Goal: Ask a question: Seek information or help from site administrators or community

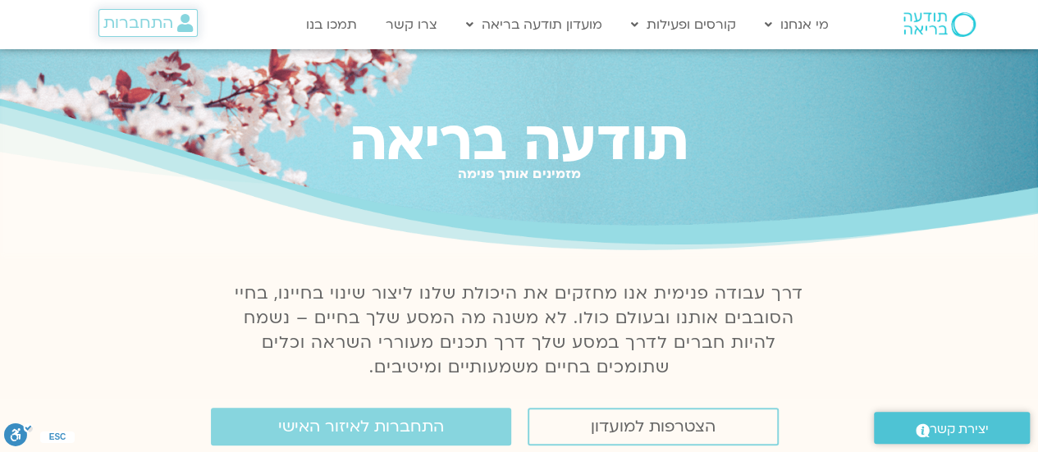
click at [141, 20] on span "התחברות" at bounding box center [138, 23] width 70 height 18
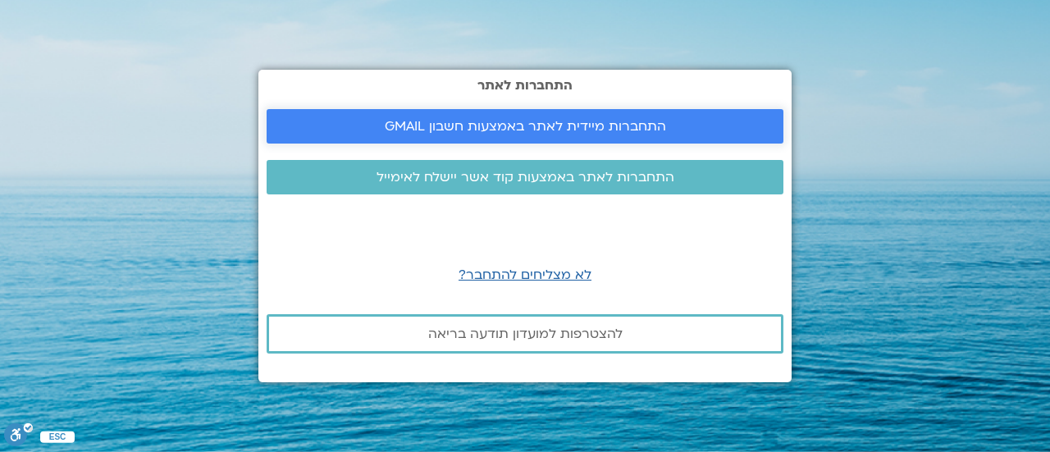
click at [509, 119] on span "התחברות מיידית לאתר באמצעות חשבון GMAIL" at bounding box center [525, 126] width 281 height 15
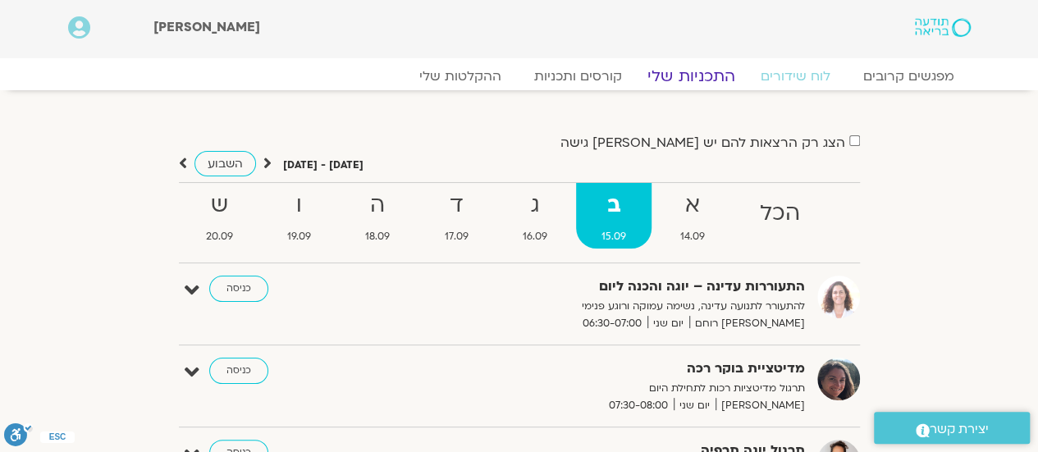
click at [691, 79] on link "התכניות שלי" at bounding box center [691, 76] width 127 height 20
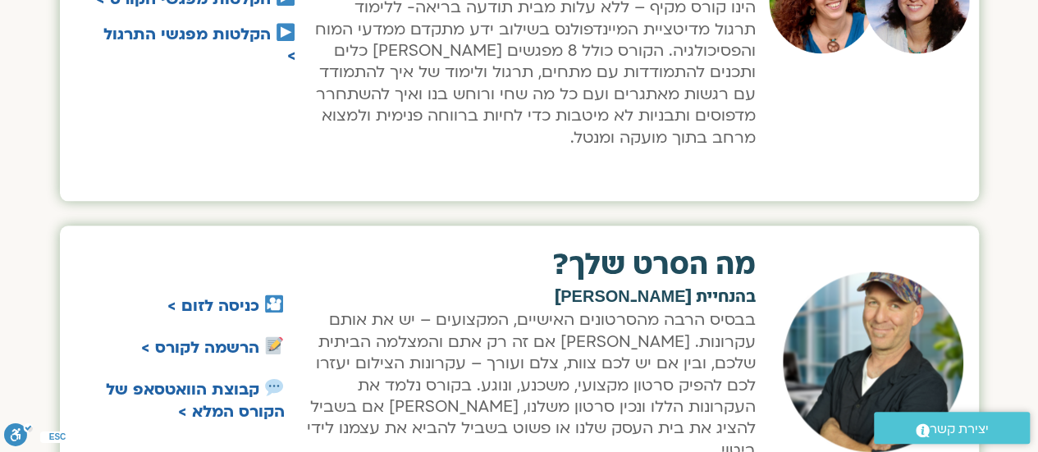
scroll to position [985, 0]
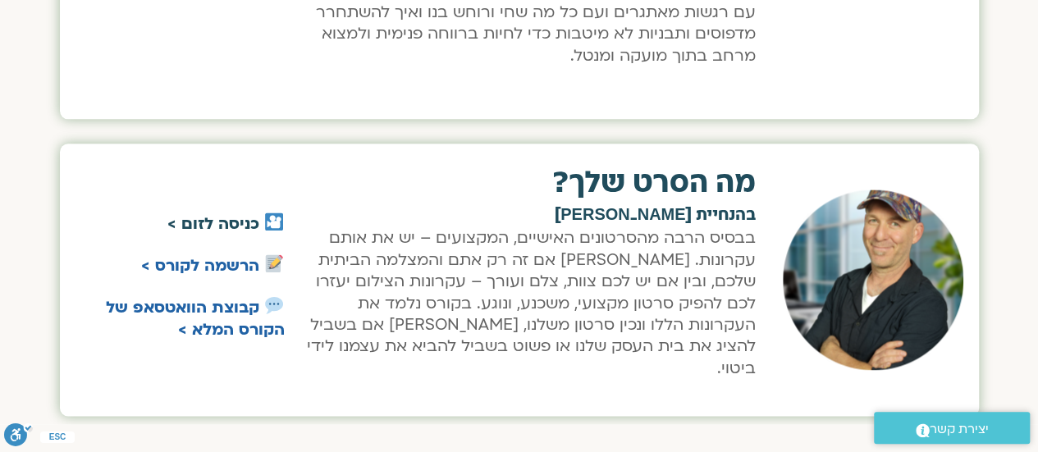
click at [254, 213] on link "כניסה לזום >" at bounding box center [213, 223] width 92 height 21
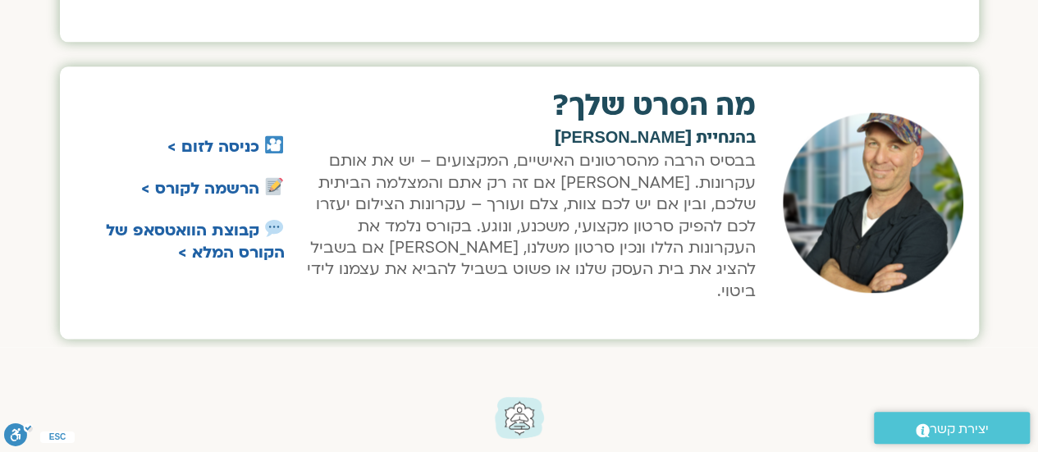
scroll to position [1149, 0]
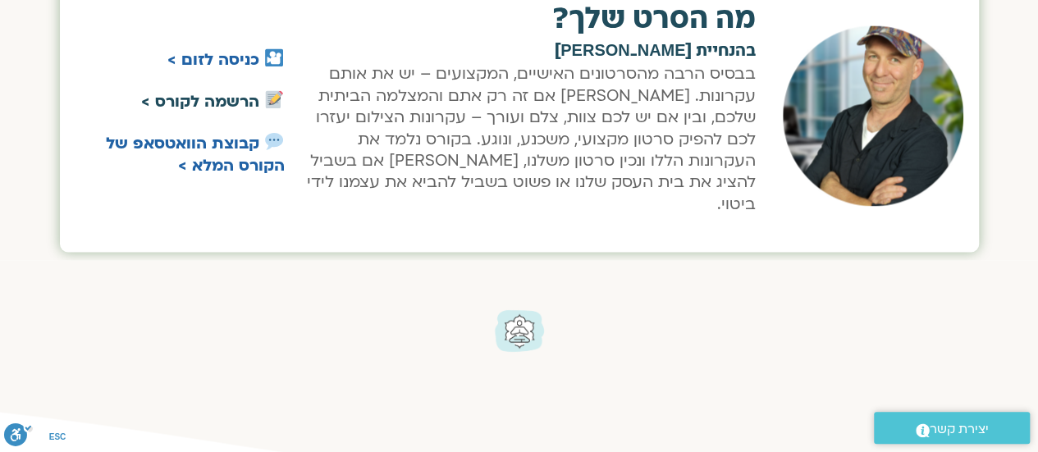
click at [210, 92] on link "הרשמה לקורס >" at bounding box center [200, 101] width 118 height 21
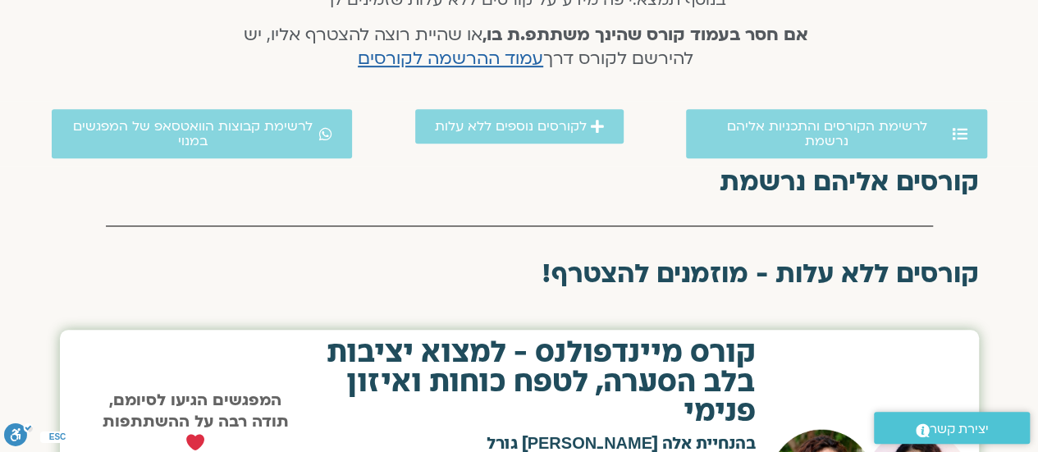
scroll to position [410, 0]
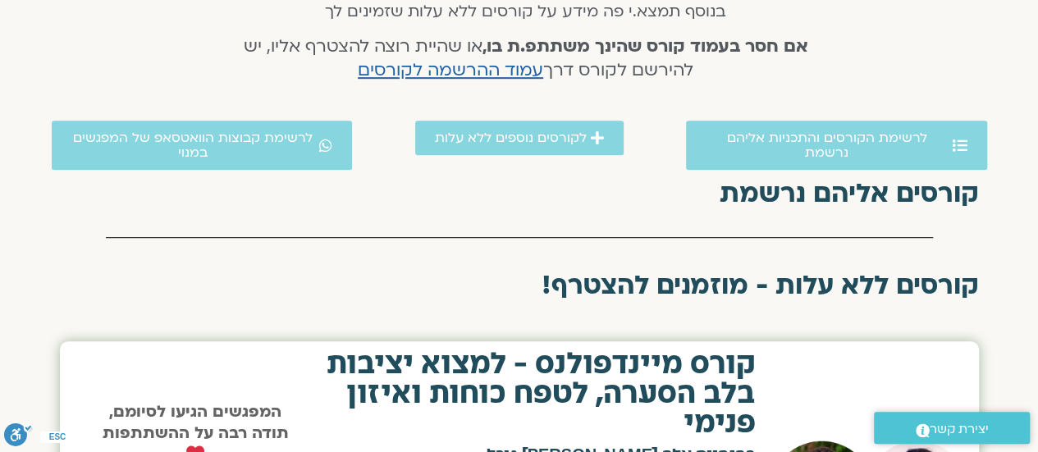
click at [758, 203] on h2 "קורסים אליהם נרשמת" at bounding box center [519, 194] width 919 height 30
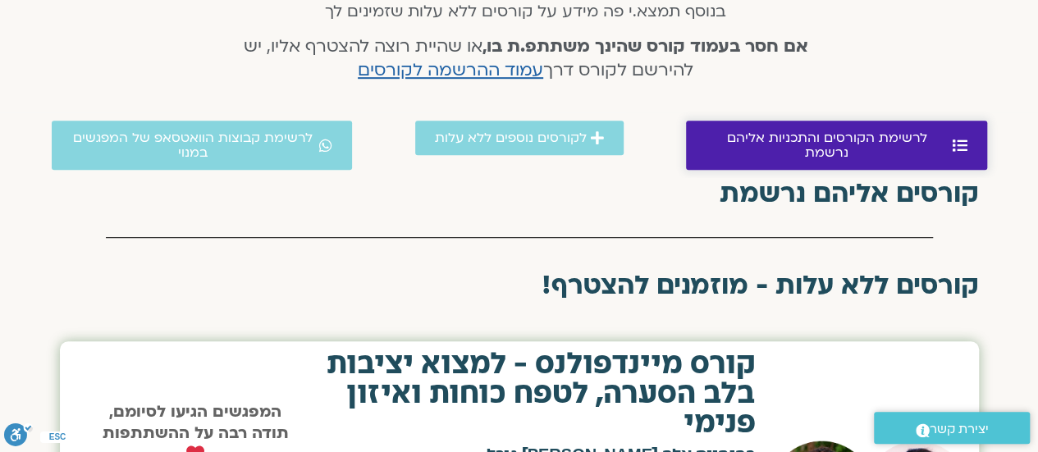
click at [851, 139] on span "לרשימת הקורסים והתכניות אליהם נרשמת" at bounding box center [827, 145] width 243 height 30
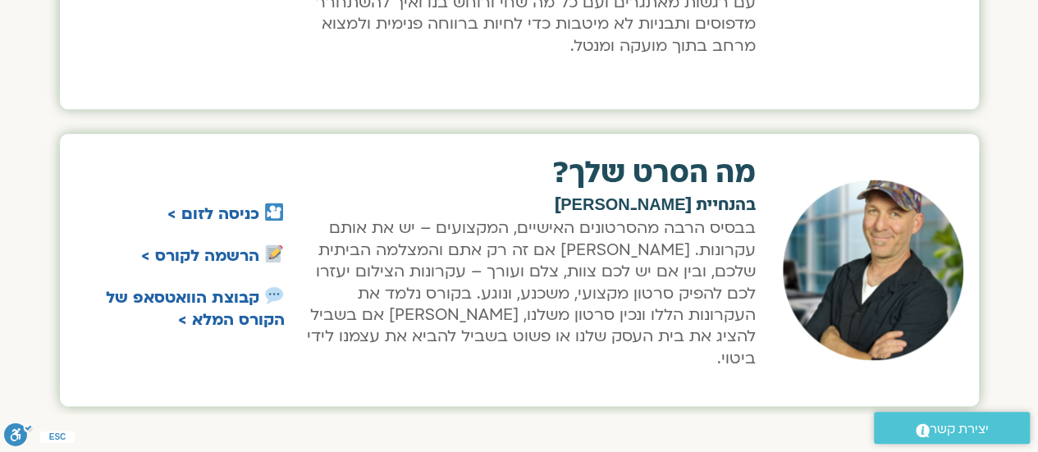
scroll to position [995, 0]
click at [211, 287] on strong "קבוצת הוואטסאפ של הקורס המלא >" at bounding box center [195, 308] width 179 height 43
click at [958, 429] on span "יצירת קשר" at bounding box center [959, 429] width 59 height 22
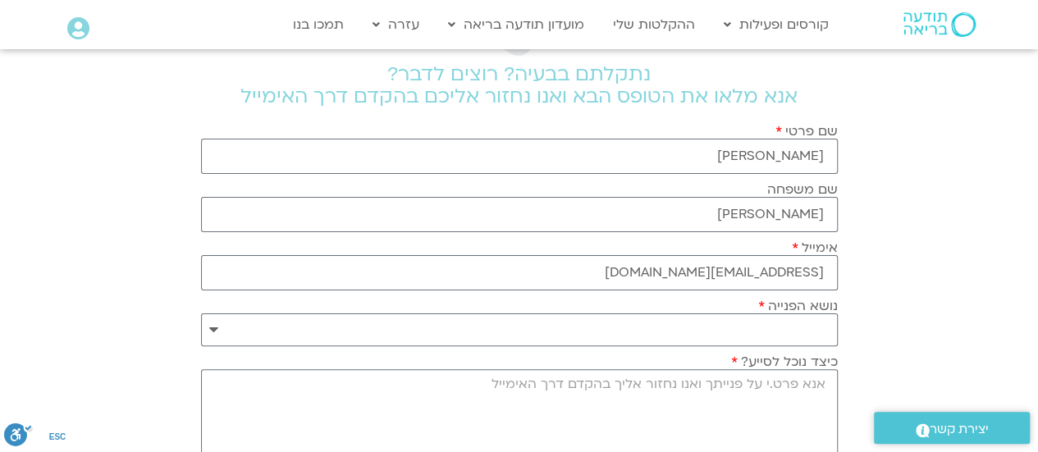
scroll to position [164, 0]
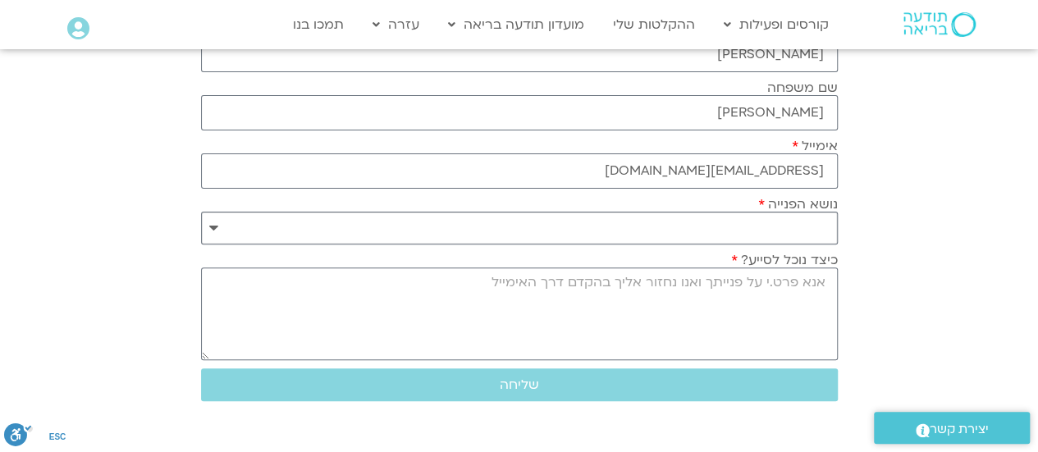
click at [792, 221] on select "**********" at bounding box center [519, 228] width 637 height 33
select select "**********"
click at [201, 212] on select "**********" at bounding box center [519, 228] width 637 height 33
click at [786, 299] on textarea "כיצד נוכל לסייע?" at bounding box center [519, 314] width 637 height 93
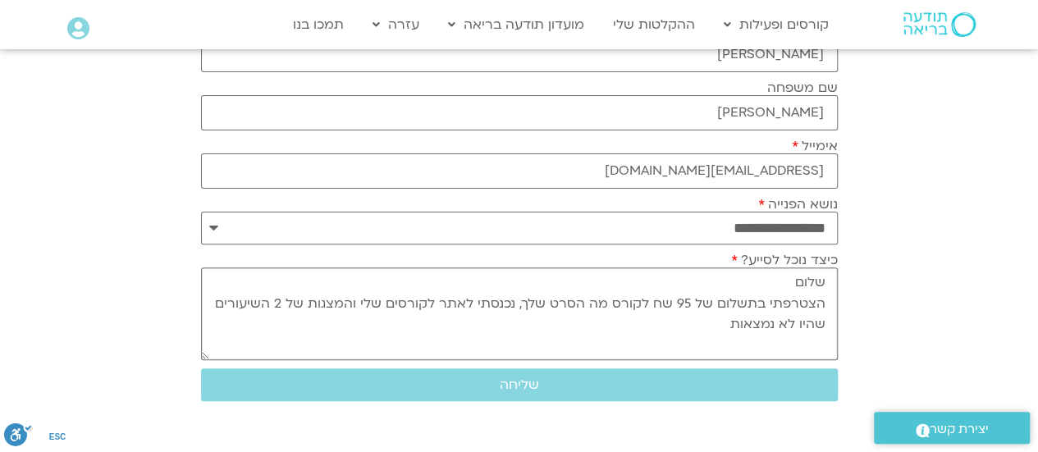
click at [445, 300] on textarea "שלום הצטרפתי בתשלום של 95 שח לקורס מה הסרט שלך, נכנסתי לאתר לקורסים שלי והמצגות…" at bounding box center [519, 314] width 637 height 93
click at [231, 291] on textarea "שלום הצטרפתי בתשלום של 95 שח לקורס מה הסרט שלך, נכנסתי לאתר של תודעה בריאה, לקו…" at bounding box center [519, 314] width 637 height 93
click at [243, 301] on textarea "שלום הצטרפתי בתשלום של 95 שח לקורס מה הסרט שלך, נכנסתי לאתר של תודעה בריאה, לקו…" at bounding box center [519, 314] width 637 height 93
click at [822, 322] on textarea "שלום הצטרפתי בתשלום של 95 שח לקורס מה הסרט שלך, נכנסתי לאתר של תודעה בריאה, לקו…" at bounding box center [519, 314] width 637 height 93
click at [264, 301] on textarea "שלום הצטרפתי בתשלום של 95 שח לקורס מה הסרט שלך, נכנסתי לאתר של תודעה בריאה, לקו…" at bounding box center [519, 314] width 637 height 93
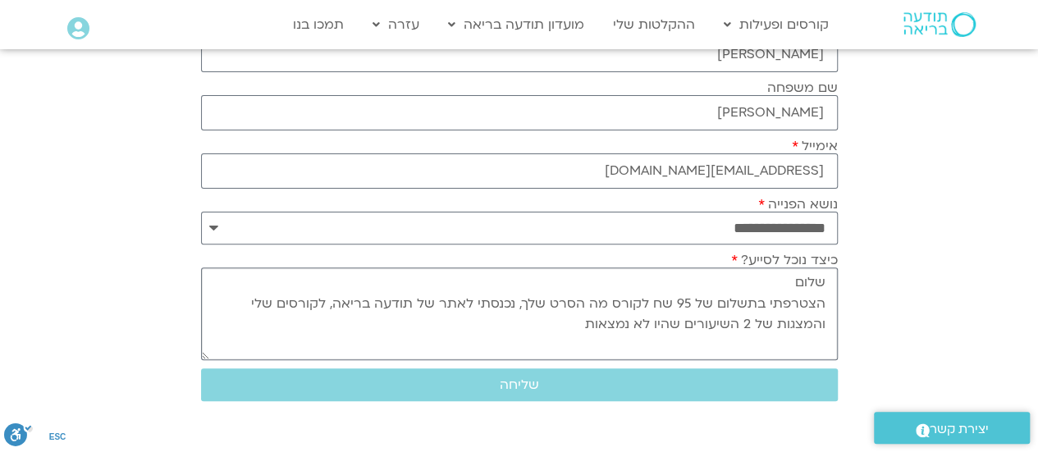
click at [261, 298] on textarea "שלום הצטרפתי בתשלום של 95 שח לקורס מה הסרט שלך, נכנסתי לאתר של תודעה בריאה, לקו…" at bounding box center [519, 314] width 637 height 93
click at [822, 322] on textarea "שלום הצטרפתי בתשלום של 95 שח לקורס מה הסרט שלך, נכנסתי לאתר של תודעה בריאה, לקו…" at bounding box center [519, 314] width 637 height 93
click at [508, 321] on textarea "שלום הצטרפתי בתשלום של 95 שח לקורס מה הסרט שלך, נכנסתי לאתר של תודעה בריאה, לקו…" at bounding box center [519, 314] width 637 height 93
click at [752, 319] on textarea "שלום הצטרפתי בתשלום של 95 שח לקורס מה הסרט שלך, נכנסתי לאתר של תודעה בריאה, לקו…" at bounding box center [519, 314] width 637 height 93
click at [651, 321] on textarea "שלום הצטרפתי בתשלום של 95 שח לקורס מה הסרט שלך, נכנסתי לאתר של תודעה בריאה, לקו…" at bounding box center [519, 314] width 637 height 93
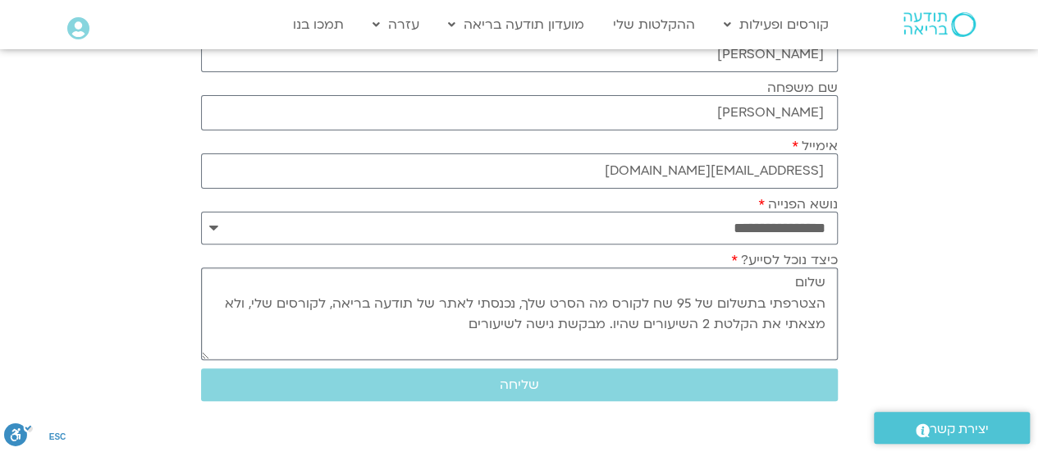
click at [722, 323] on textarea "שלום הצטרפתי בתשלום של 95 שח לקורס מה הסרט שלך, נכנסתי לאתר של תודעה בריאה, לקו…" at bounding box center [519, 314] width 637 height 93
click at [438, 327] on textarea "שלום הצטרפתי בתשלום של 95 שח לקורס מה הסרט שלך, נכנסתי לאתר של תודעה בריאה, לקו…" at bounding box center [519, 314] width 637 height 93
click at [468, 323] on textarea "שלום הצטרפתי בתשלום של 95 שח לקורס מה הסרט שלך, נכנסתי לאתר של תודעה בריאה, לקו…" at bounding box center [519, 314] width 637 height 93
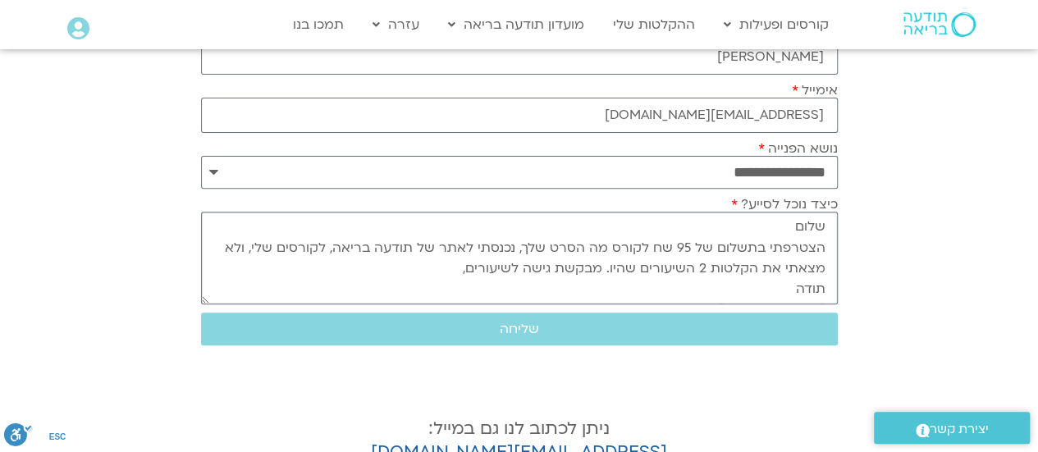
scroll to position [246, 0]
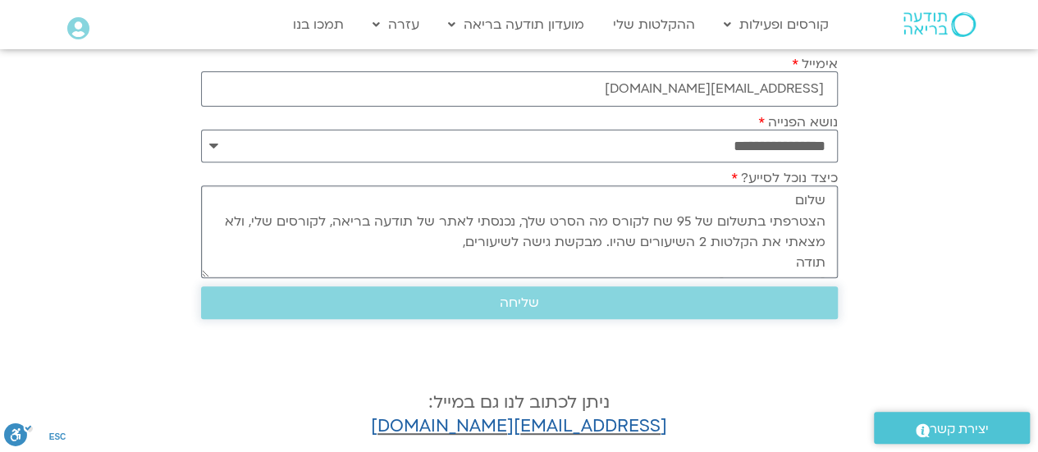
type textarea "שלום הצטרפתי בתשלום של 95 שח לקורס מה הסרט שלך, נכנסתי לאתר של תודעה בריאה, לקו…"
click at [510, 308] on button "שליחה" at bounding box center [519, 302] width 637 height 33
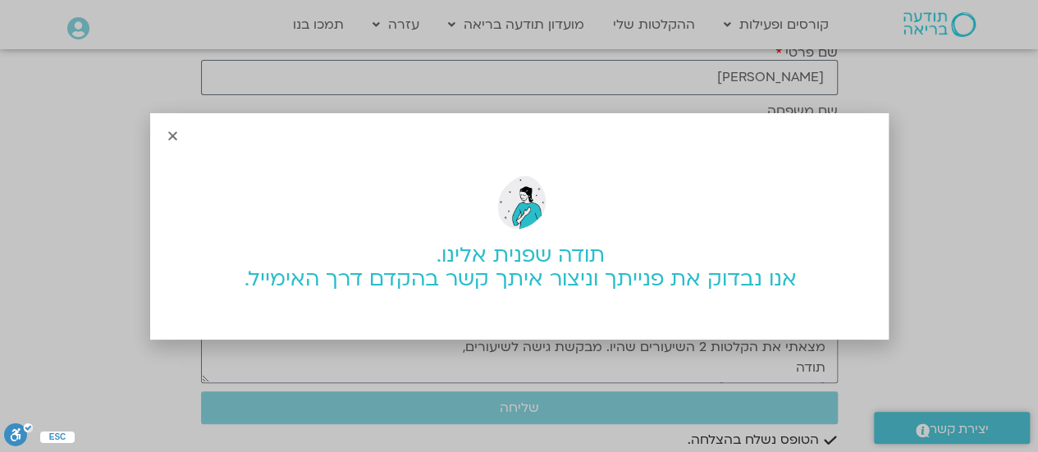
scroll to position [0, 0]
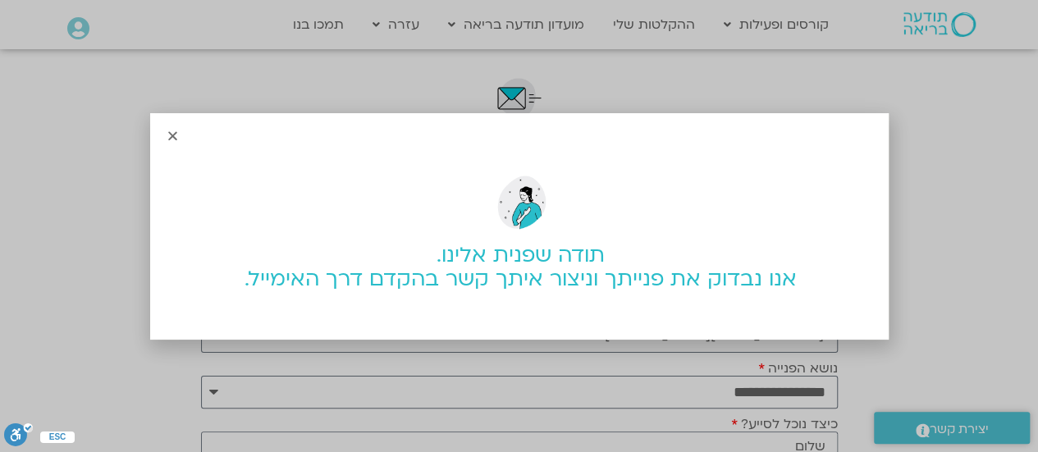
click at [169, 130] on icon "Close" at bounding box center [173, 136] width 12 height 12
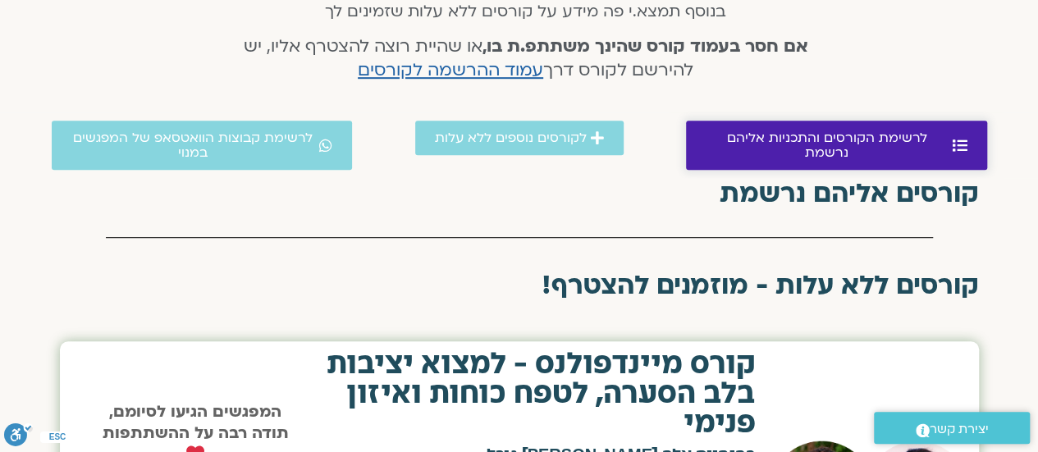
click at [776, 135] on span "לרשימת הקורסים והתכניות אליהם נרשמת" at bounding box center [827, 145] width 243 height 30
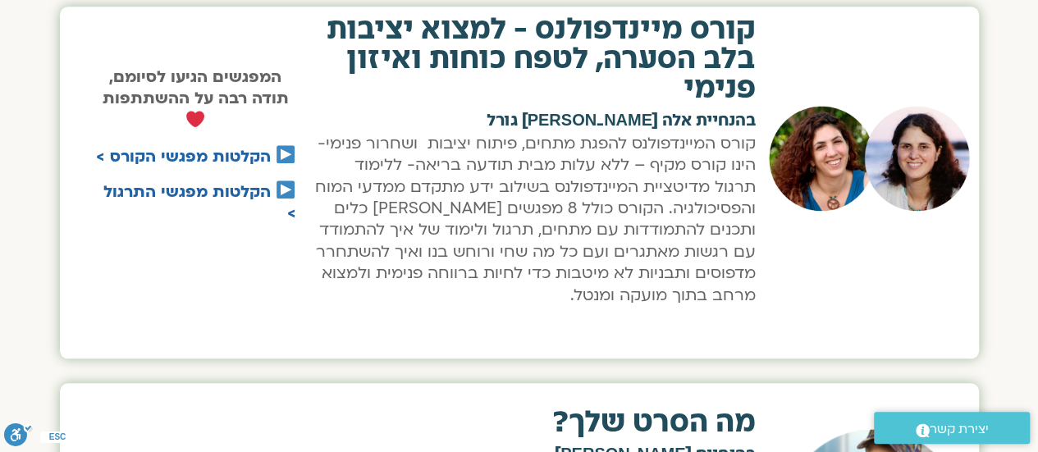
scroll to position [502, 0]
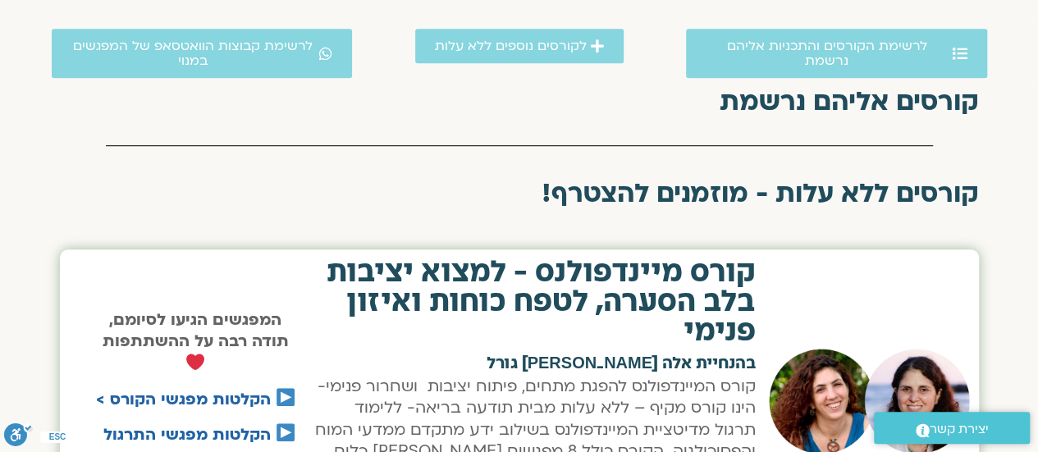
click at [816, 192] on h2 "קורסים ללא עלות - מוזמנים להצטרף!" at bounding box center [519, 194] width 919 height 30
click at [844, 101] on h2 "קורסים אליהם נרשמת" at bounding box center [519, 102] width 919 height 30
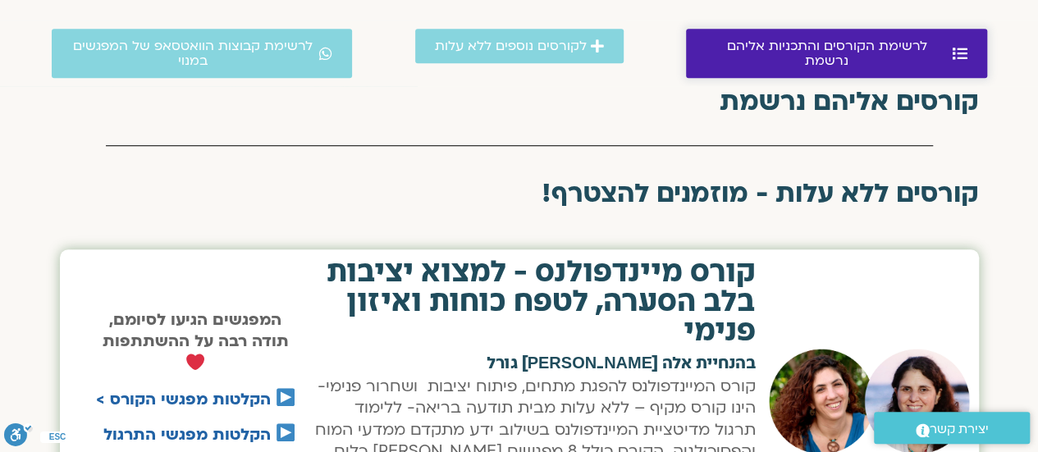
click at [954, 46] on icon at bounding box center [960, 53] width 15 height 15
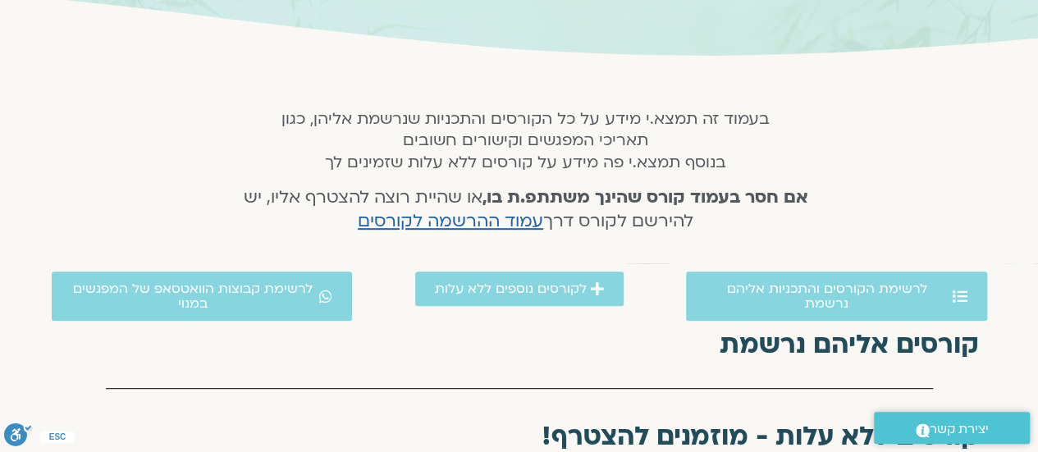
scroll to position [255, 0]
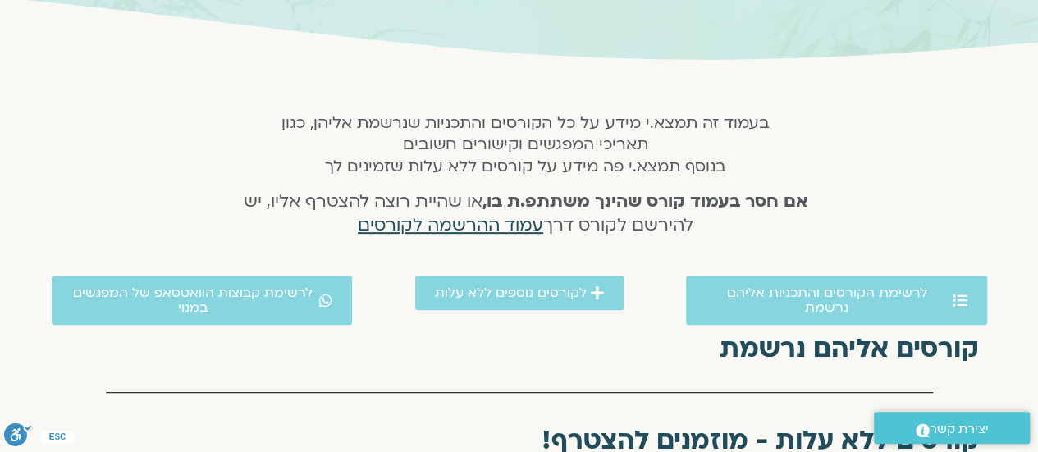
click at [478, 222] on span "עמוד ההרשמה לקורסים" at bounding box center [450, 225] width 185 height 24
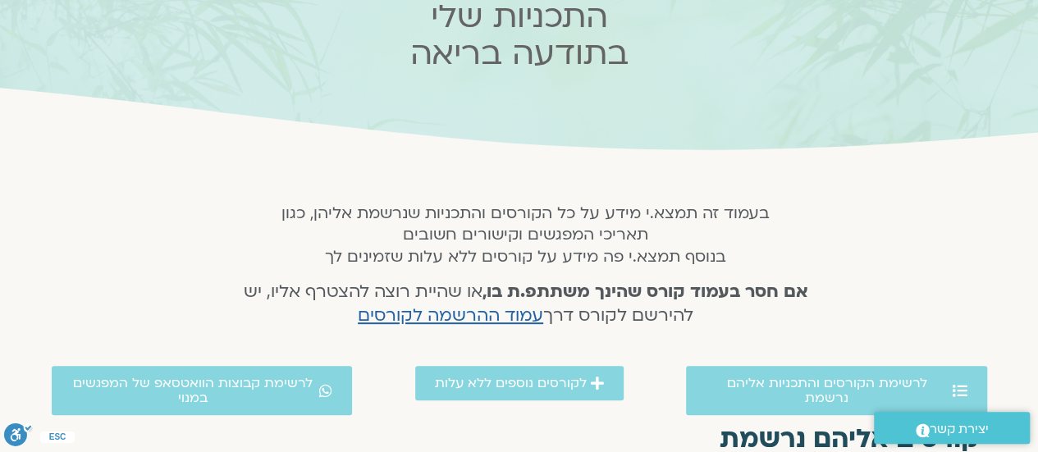
scroll to position [9, 0]
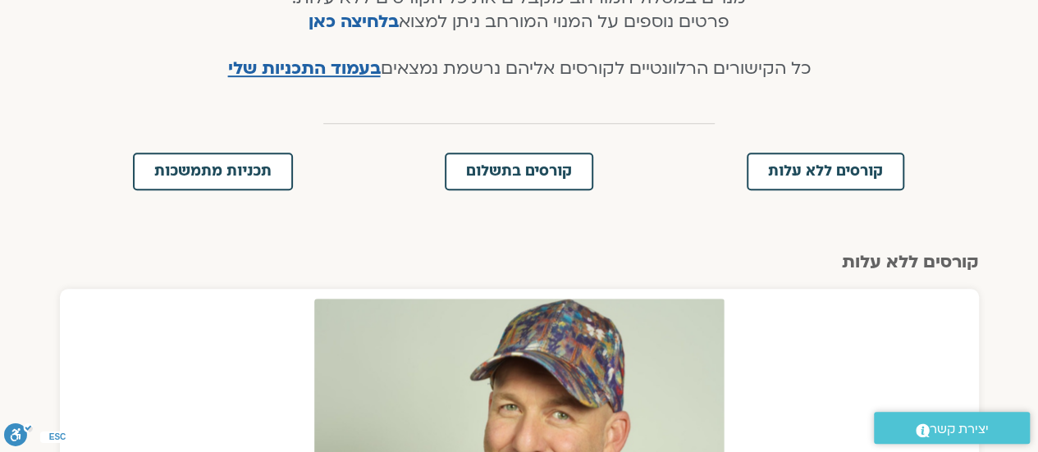
scroll to position [410, 0]
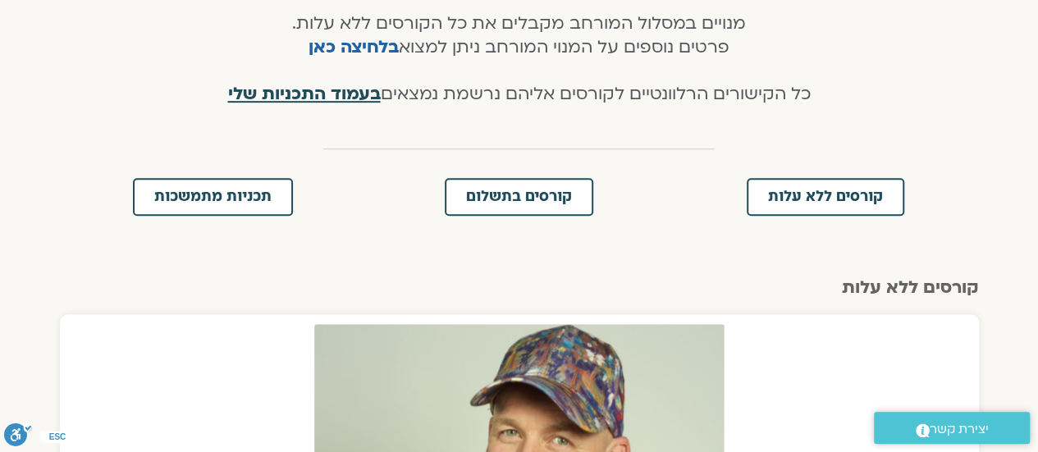
click at [300, 89] on span "בעמוד התכניות שלי" at bounding box center [304, 94] width 153 height 24
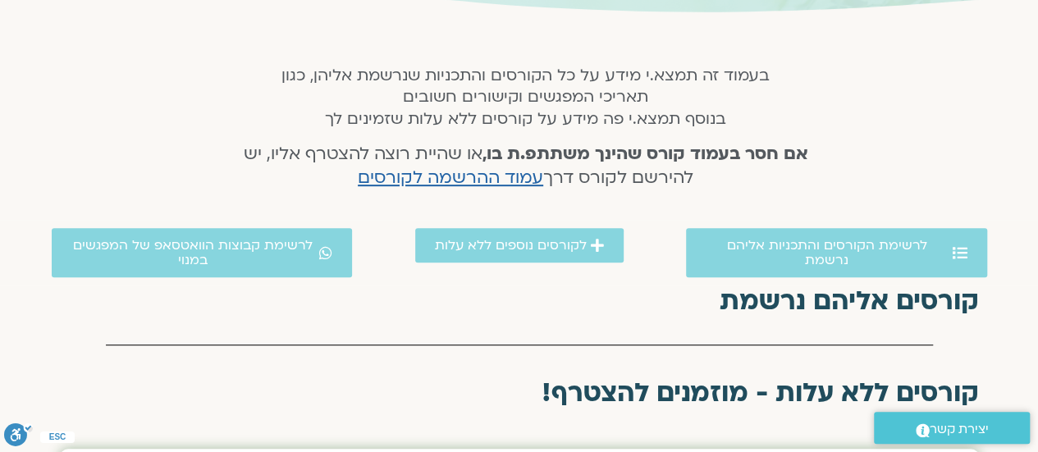
scroll to position [328, 0]
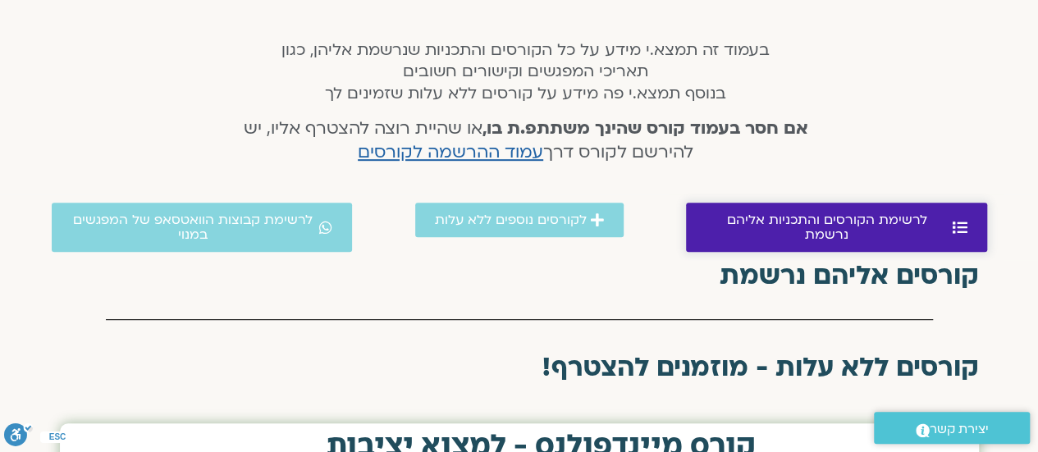
click at [735, 222] on span "לרשימת הקורסים והתכניות אליהם נרשמת" at bounding box center [827, 228] width 243 height 30
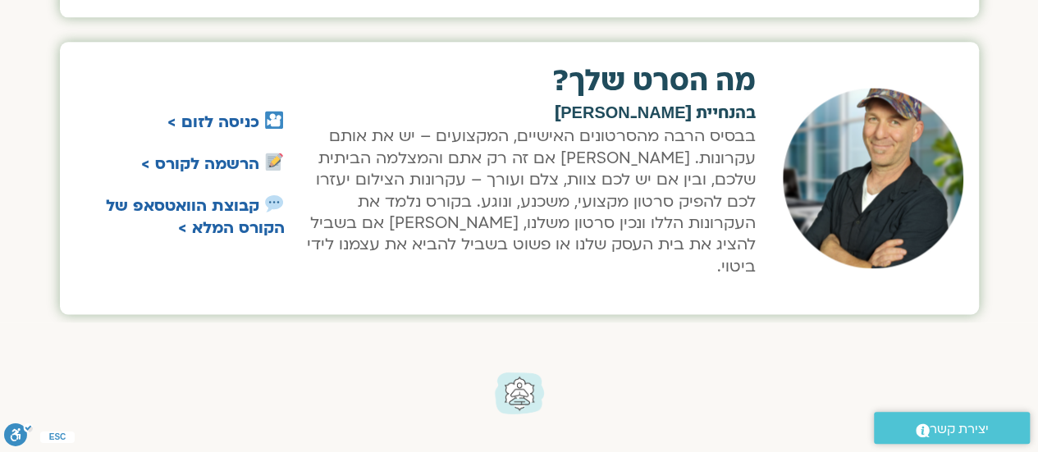
scroll to position [1077, 0]
